Goal: Find specific page/section: Find specific page/section

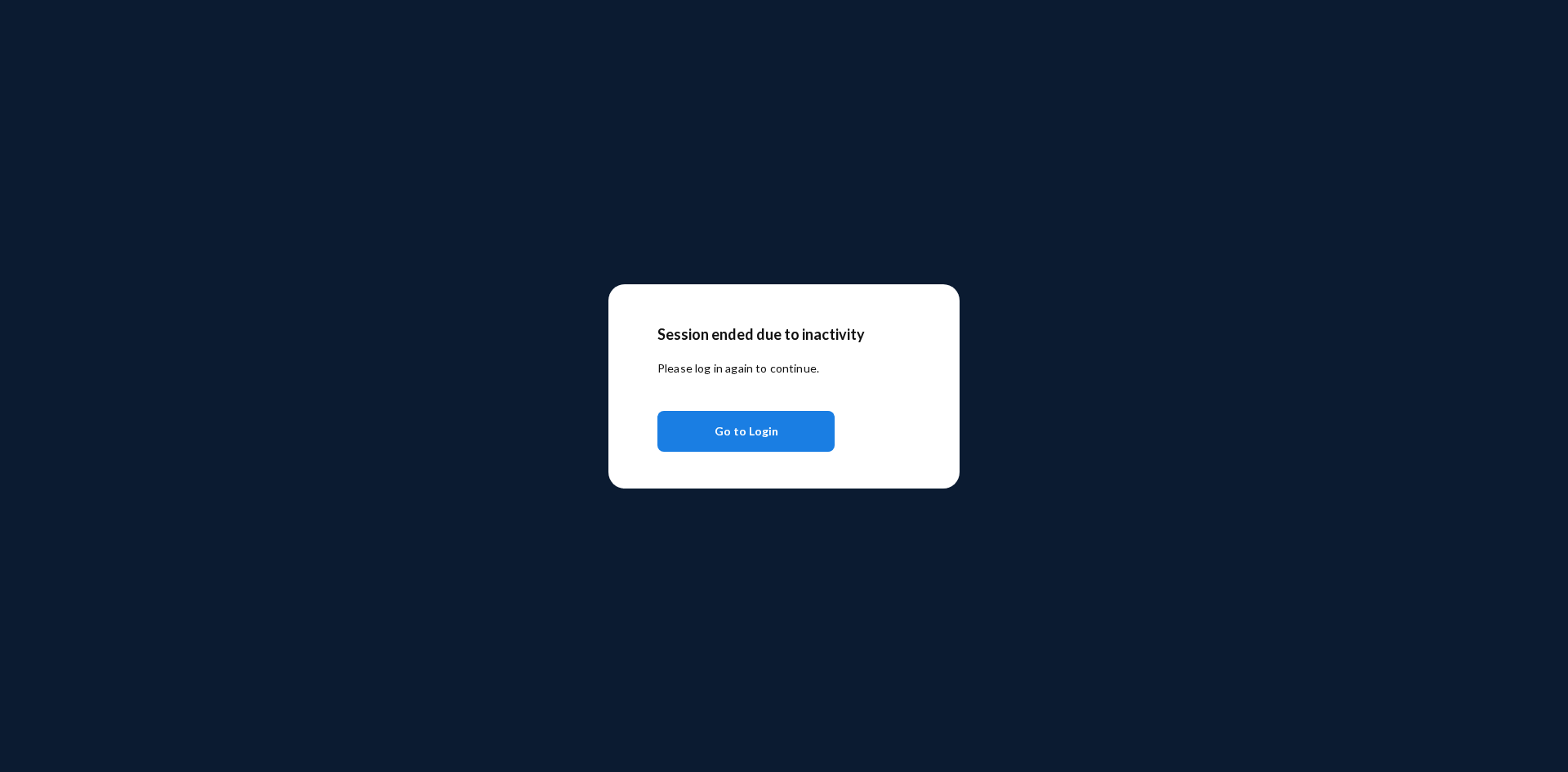
click at [738, 428] on span "Go to Login" at bounding box center [747, 430] width 64 height 29
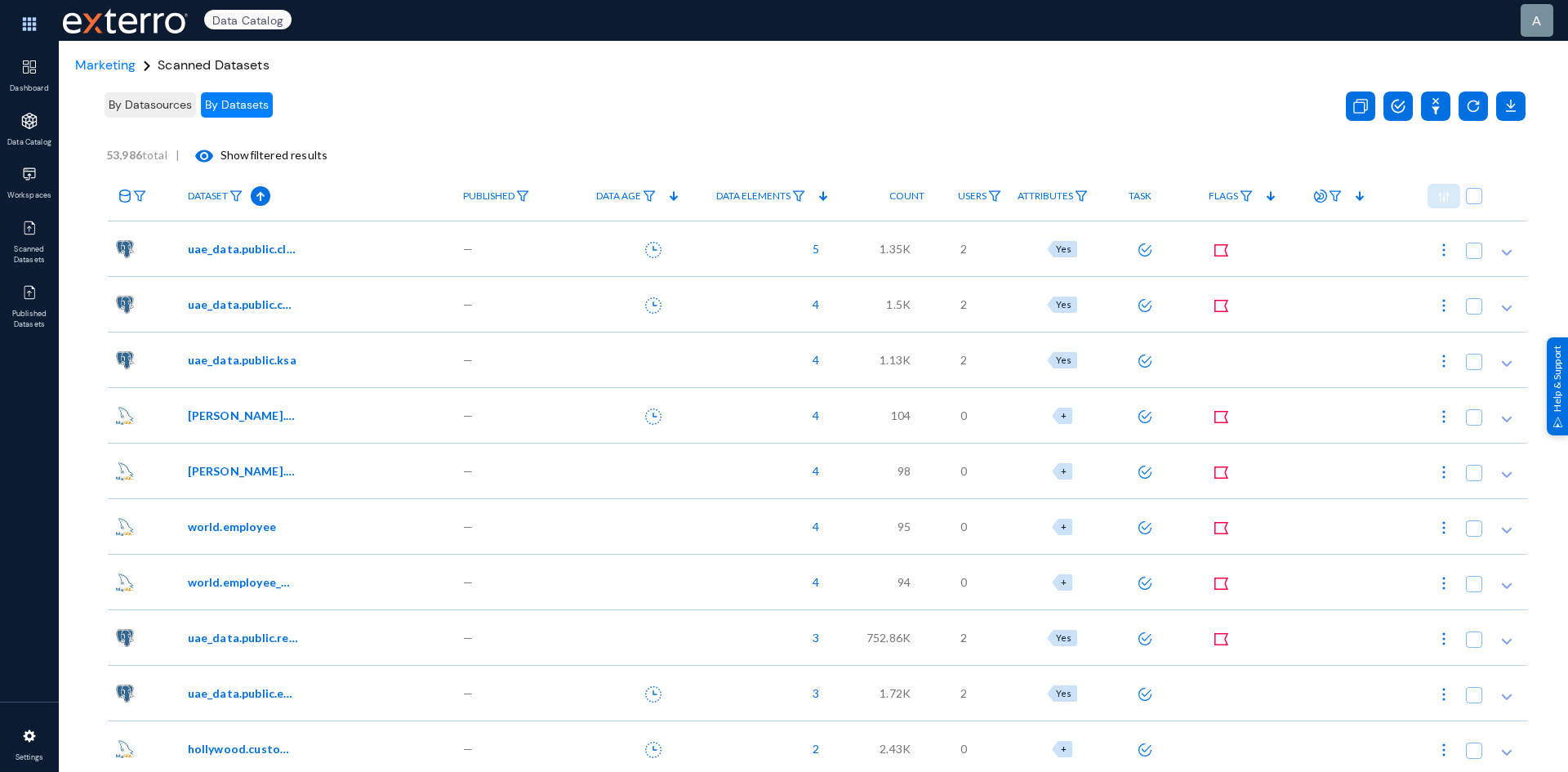
click at [1502, 254] on polygon at bounding box center [1507, 253] width 11 height 7
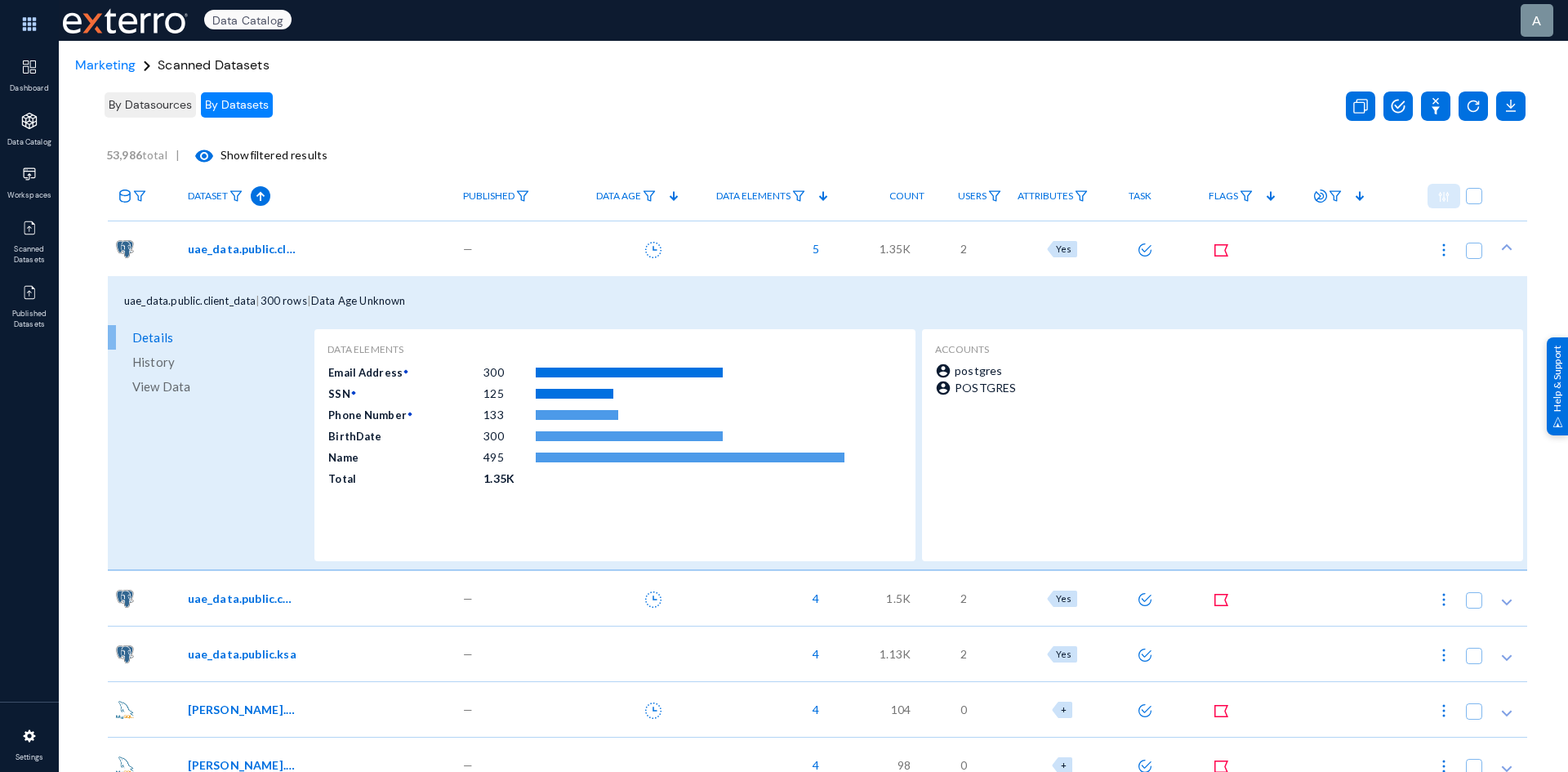
click at [1055, 101] on div "By Datasources By Datasets" at bounding box center [712, 104] width 1221 height 46
click at [1047, 143] on div "53,986 total | visibility Show filtered results" at bounding box center [817, 154] width 1421 height 33
click at [113, 65] on span "Marketing" at bounding box center [106, 65] width 60 height 17
